Goal: Task Accomplishment & Management: Complete application form

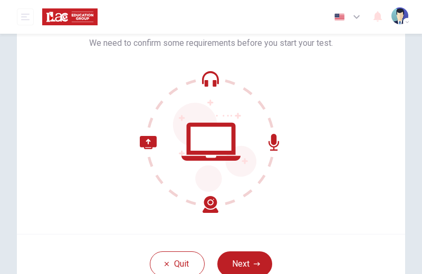
scroll to position [70, 0]
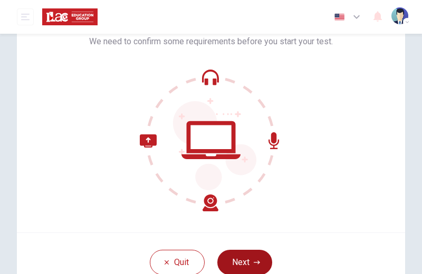
click at [229, 254] on button "Next" at bounding box center [244, 262] width 55 height 25
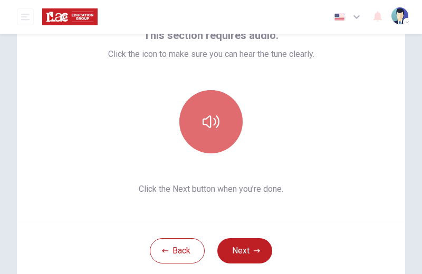
click at [212, 119] on icon "button" at bounding box center [210, 121] width 17 height 13
click at [212, 119] on icon "button" at bounding box center [210, 121] width 17 height 17
click at [212, 117] on icon "button" at bounding box center [210, 121] width 17 height 17
click at [209, 123] on icon "button" at bounding box center [210, 121] width 17 height 13
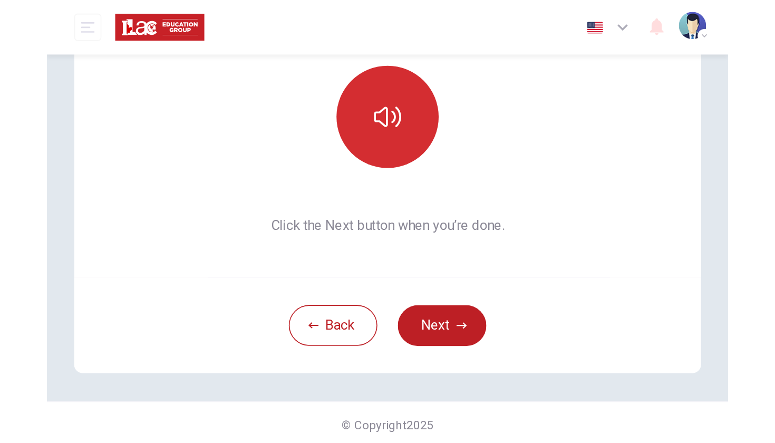
scroll to position [0, 0]
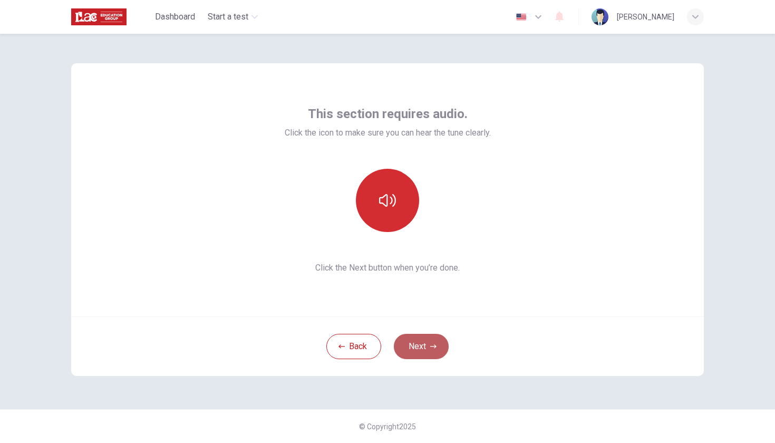
click at [433, 338] on button "Next" at bounding box center [421, 346] width 55 height 25
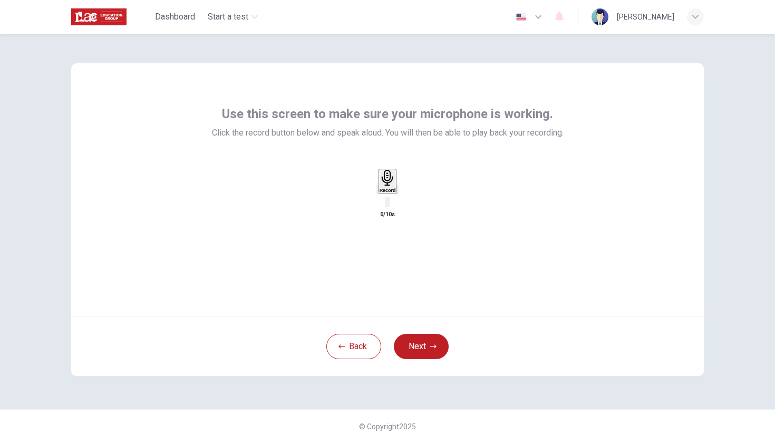
click at [390, 193] on div "Record" at bounding box center [388, 181] width 16 height 23
click at [424, 350] on button "Next" at bounding box center [421, 346] width 55 height 25
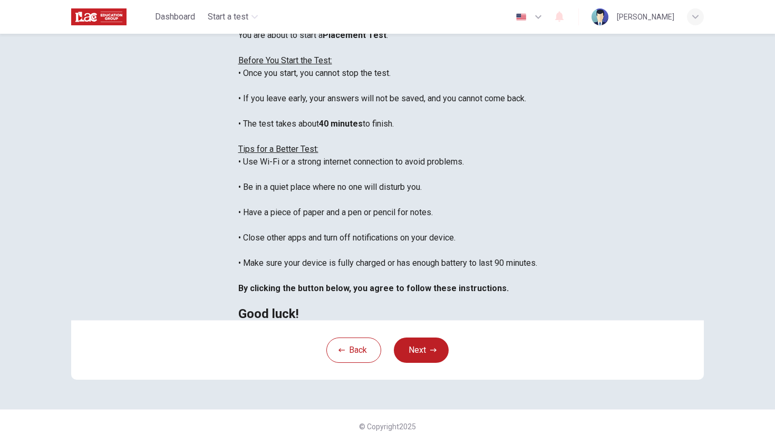
scroll to position [143, 0]
click at [371, 356] on button "Back" at bounding box center [353, 349] width 55 height 25
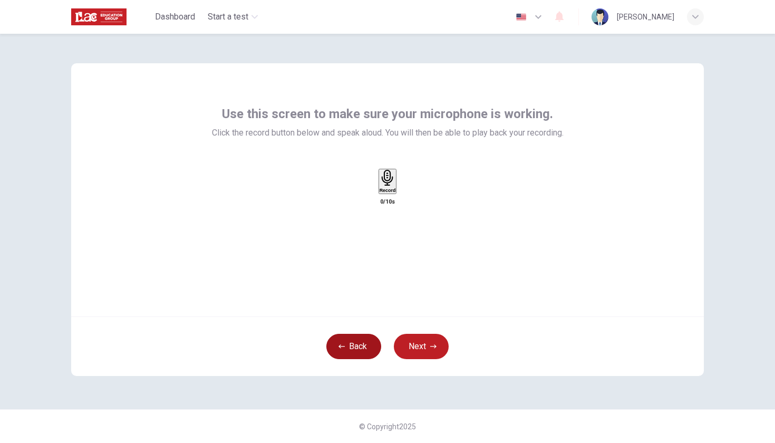
scroll to position [0, 0]
click at [418, 344] on button "Next" at bounding box center [421, 346] width 55 height 25
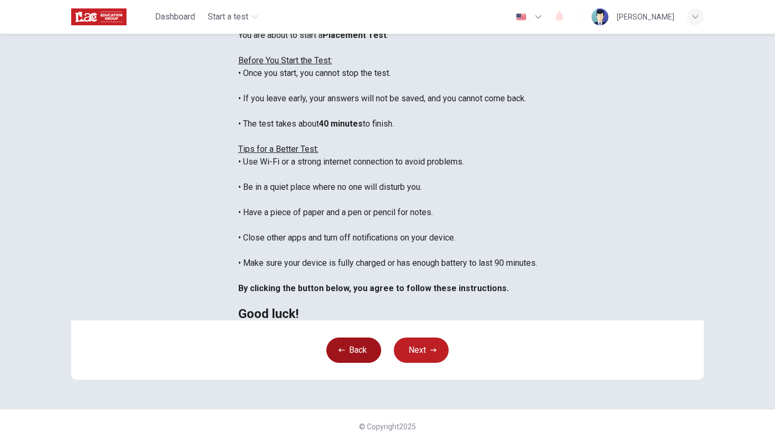
scroll to position [143, 0]
click at [358, 356] on button "Back" at bounding box center [353, 349] width 55 height 25
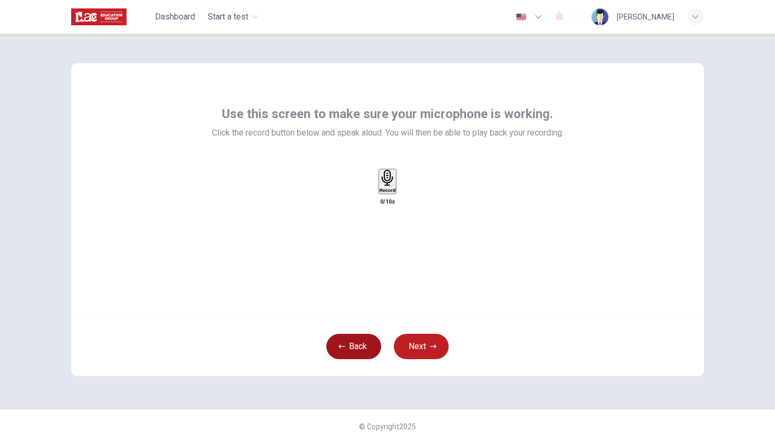
click at [352, 356] on button "Back" at bounding box center [353, 346] width 55 height 25
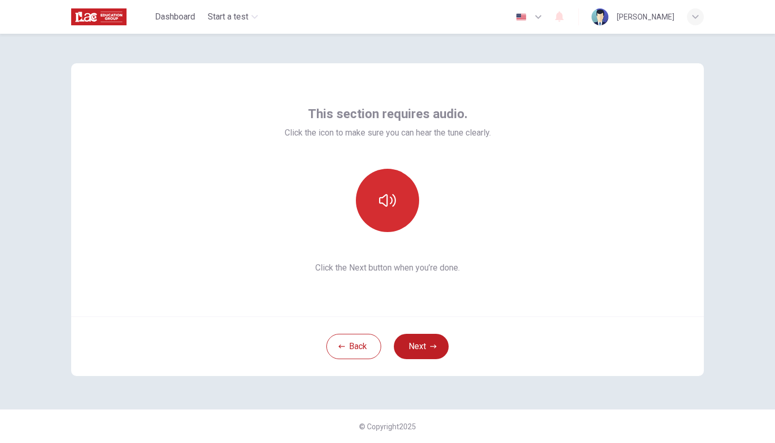
click at [374, 216] on button "button" at bounding box center [387, 200] width 63 height 63
click at [413, 353] on button "Next" at bounding box center [421, 346] width 55 height 25
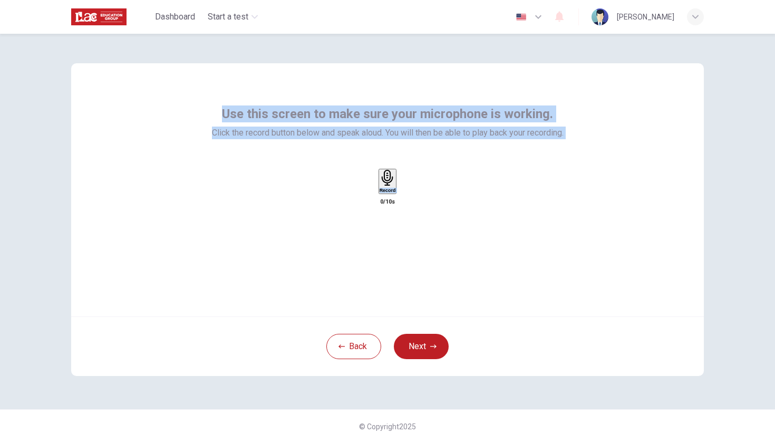
drag, startPoint x: 225, startPoint y: 109, endPoint x: 490, endPoint y: 157, distance: 269.6
click at [490, 157] on div "Use this screen to make sure your microphone is working. Click the record butto…" at bounding box center [388, 156] width 352 height 103
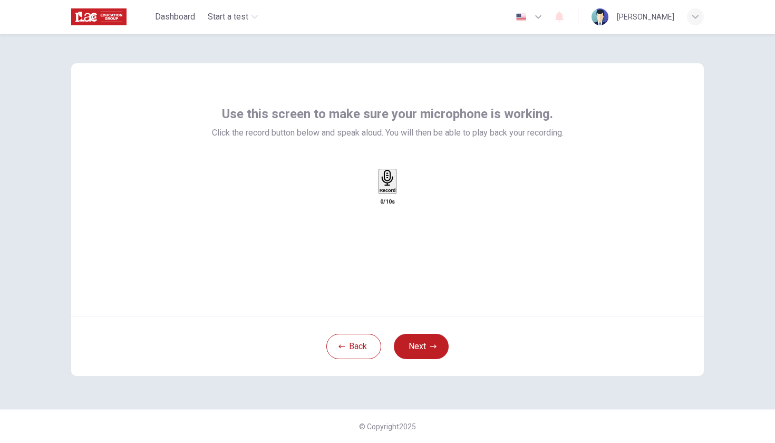
click at [517, 256] on div "Use this screen to make sure your microphone is working. Click the record butto…" at bounding box center [387, 189] width 633 height 253
click at [389, 193] on h6 "Record" at bounding box center [388, 190] width 16 height 5
click at [423, 346] on button "Next" at bounding box center [421, 346] width 55 height 25
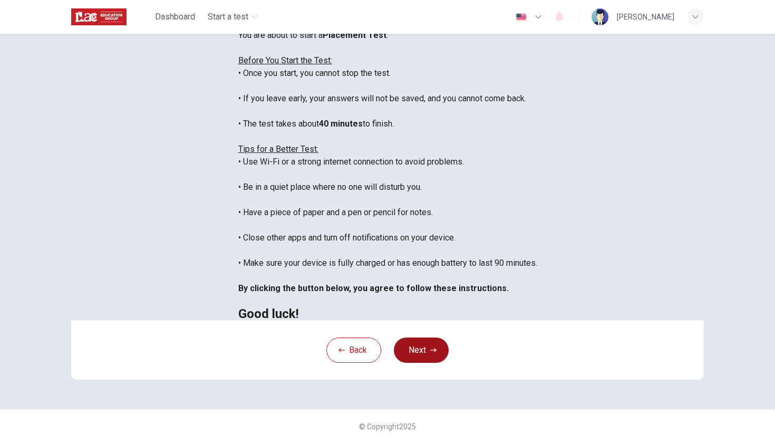
scroll to position [143, 0]
click at [423, 346] on button "Next" at bounding box center [421, 349] width 55 height 25
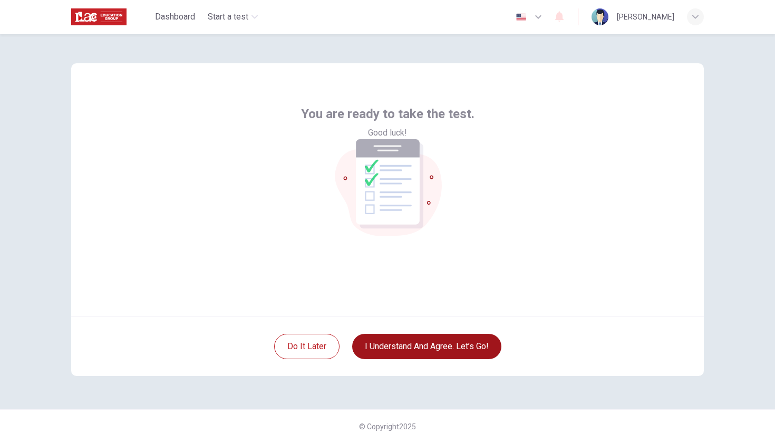
click at [423, 346] on button "I understand and agree. Let’s go!" at bounding box center [426, 346] width 149 height 25
